Goal: Transaction & Acquisition: Subscribe to service/newsletter

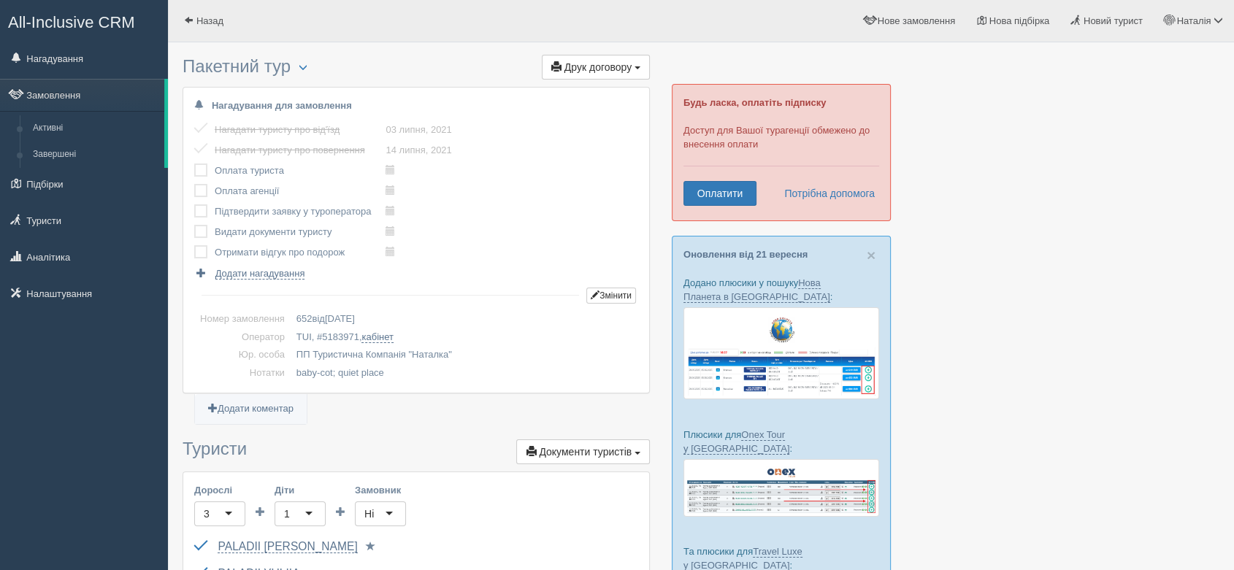
click at [702, 178] on div "Будь ласка, оплатіть підписку Доступ для Вашої турагенції обмежено до внесення …" at bounding box center [781, 152] width 219 height 137
click at [712, 190] on link "Оплатити" at bounding box center [719, 193] width 73 height 25
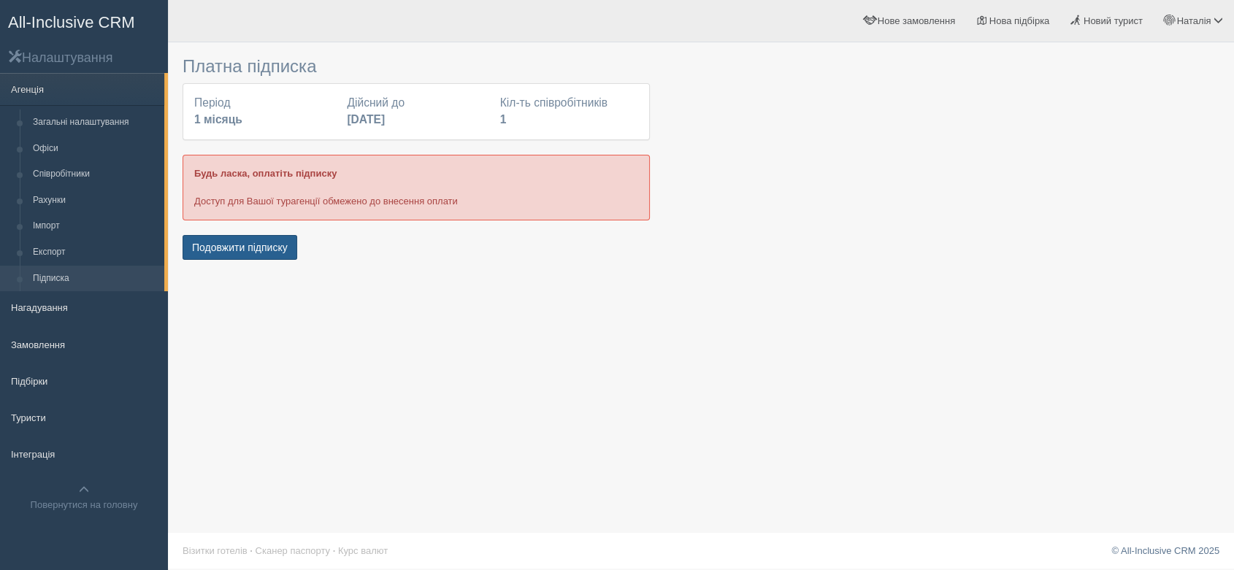
click at [263, 252] on button "Подовжити підписку" at bounding box center [240, 247] width 115 height 25
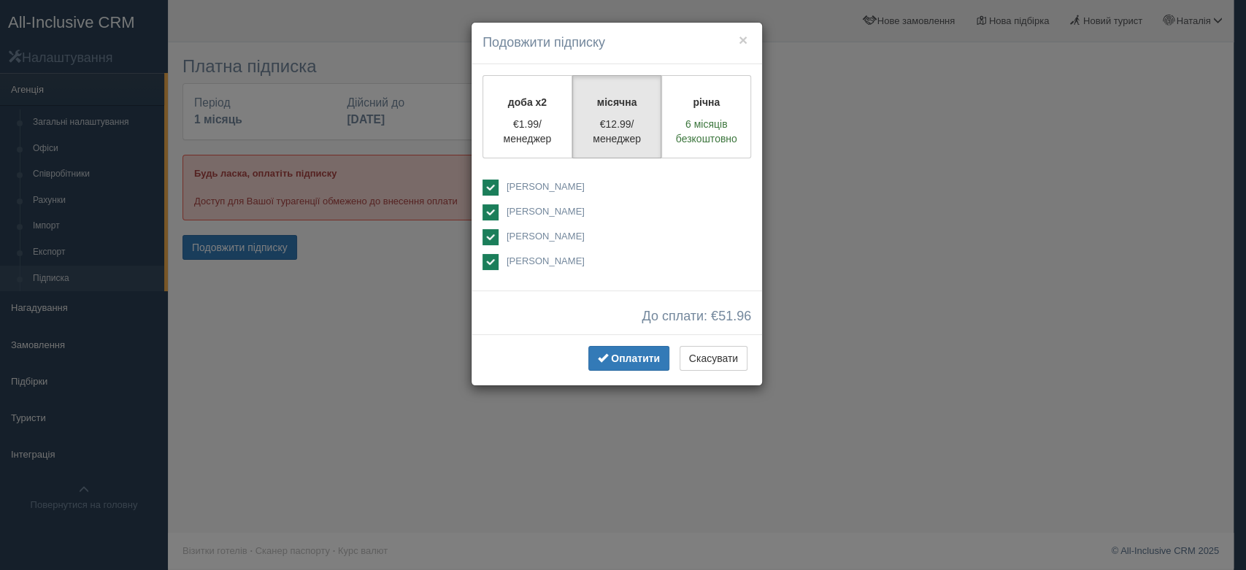
click at [542, 183] on span "[PERSON_NAME]" at bounding box center [546, 186] width 78 height 11
checkbox input "false"
click at [539, 238] on span "[PERSON_NAME]" at bounding box center [546, 236] width 78 height 11
checkbox input "false"
click at [543, 274] on div "доба x2 €1.99/менеджер місячна €12.99/менеджер річна 6 місяців безкоштовно" at bounding box center [617, 177] width 291 height 226
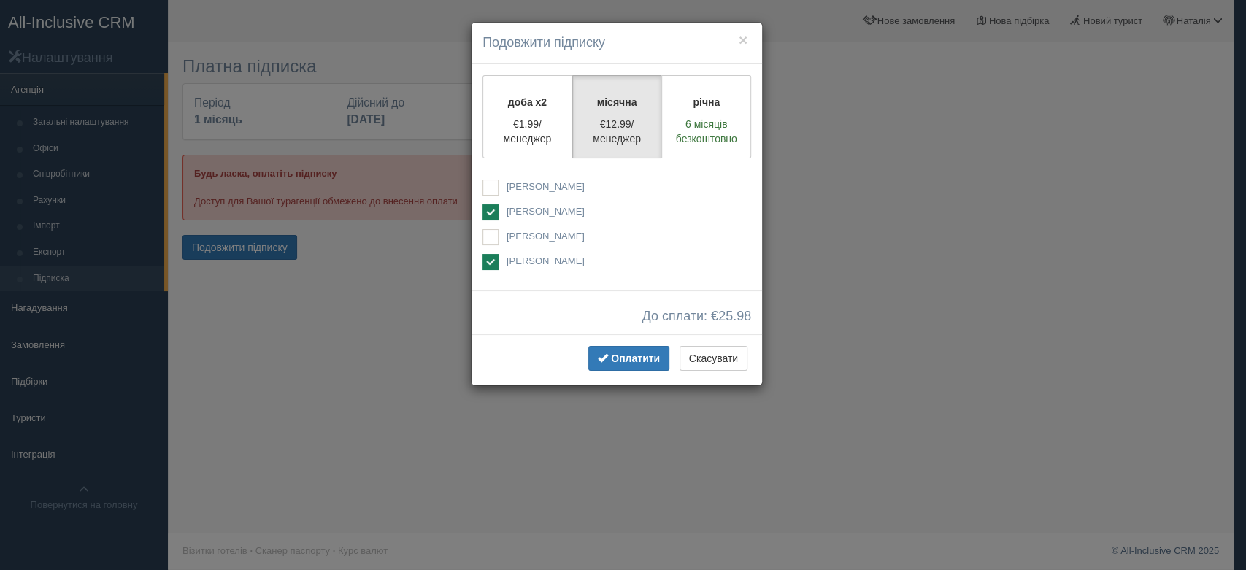
click at [543, 265] on span "[PERSON_NAME]" at bounding box center [546, 261] width 78 height 11
checkbox input "false"
click at [619, 362] on span "Оплатити" at bounding box center [635, 359] width 49 height 12
